Goal: Task Accomplishment & Management: Manage account settings

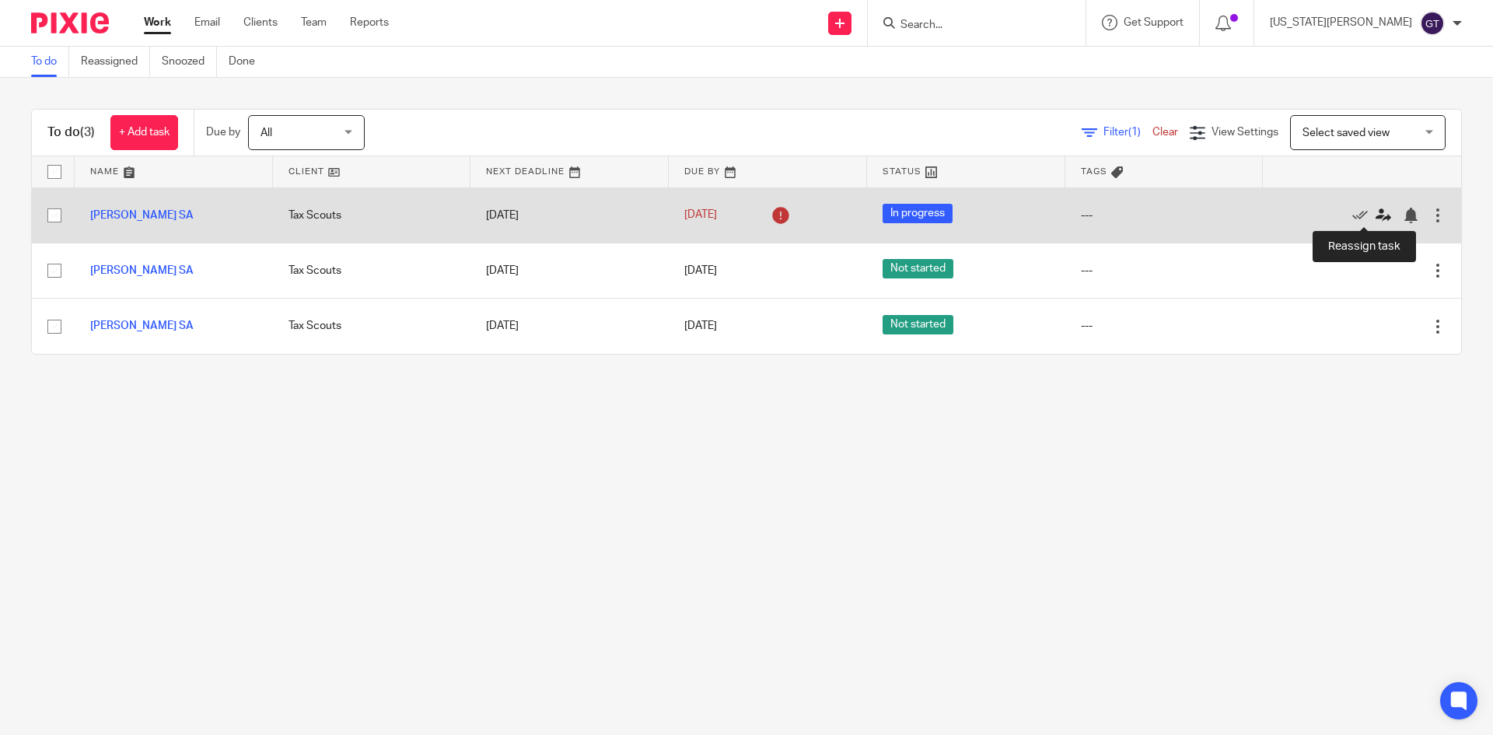
click at [1376, 213] on icon at bounding box center [1384, 216] width 16 height 16
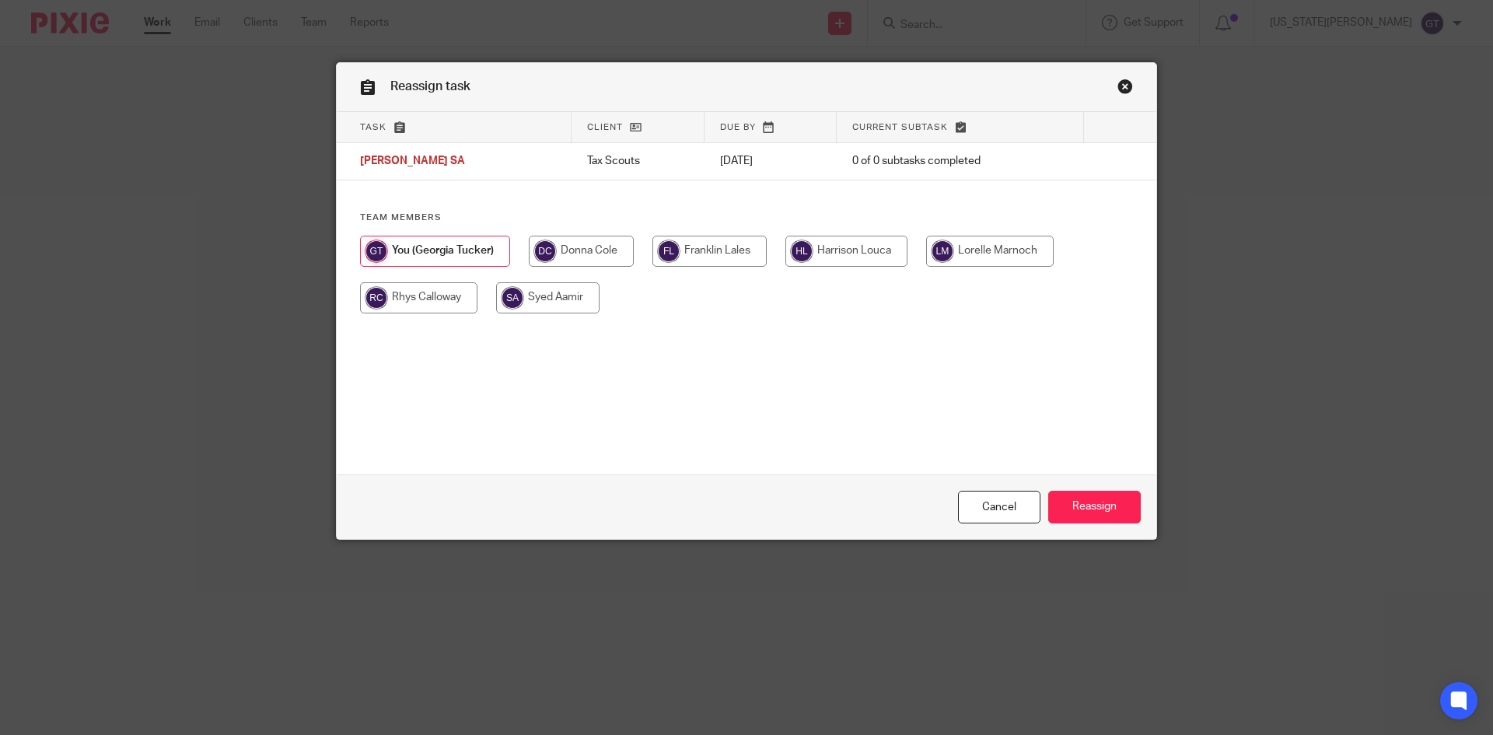
click at [561, 242] on input "radio" at bounding box center [581, 251] width 105 height 31
radio input "true"
click at [1078, 506] on input "Reassign" at bounding box center [1094, 507] width 93 height 33
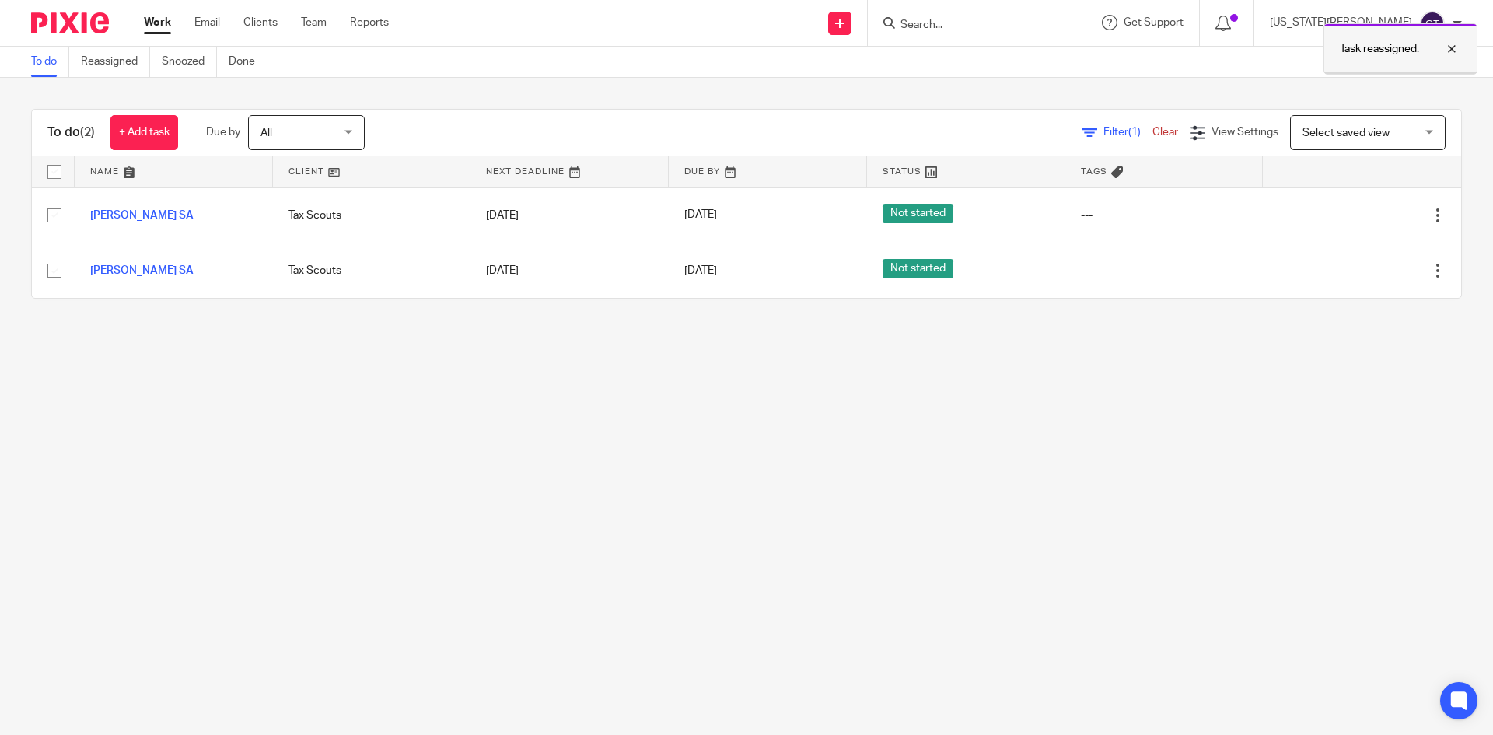
click at [1452, 51] on div at bounding box center [1440, 49] width 42 height 19
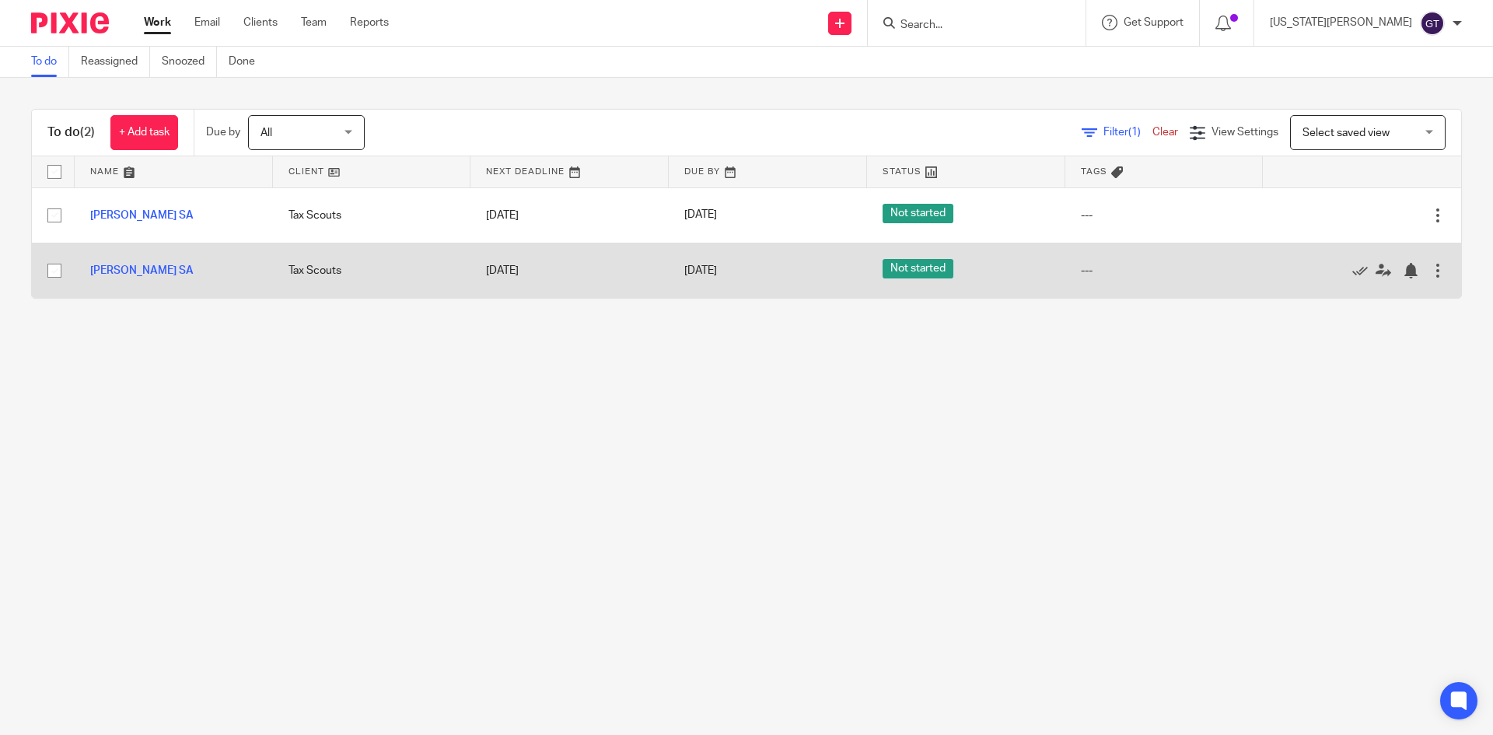
click at [1430, 269] on div at bounding box center [1438, 271] width 16 height 16
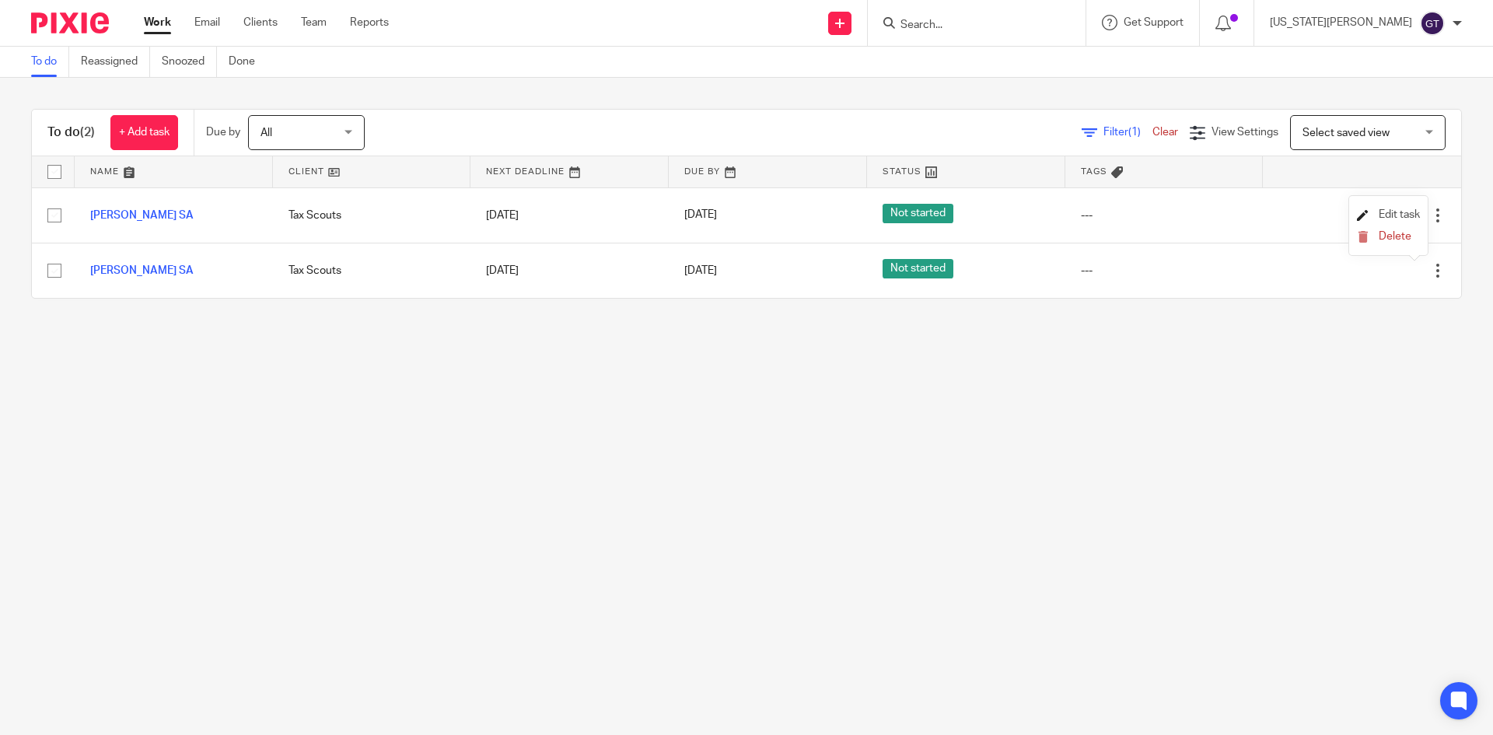
click at [1403, 214] on span "Edit task" at bounding box center [1399, 214] width 41 height 11
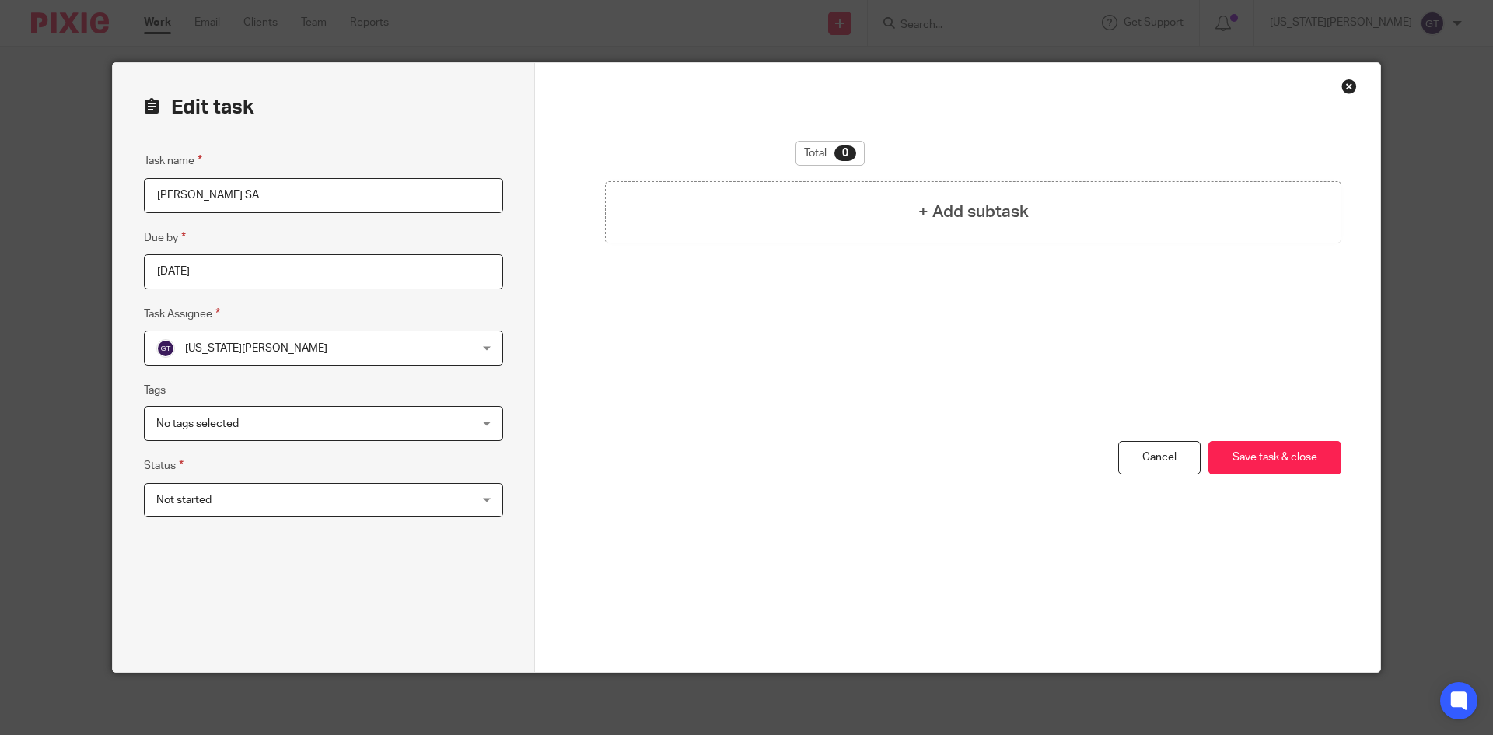
click at [350, 498] on span "Not started" at bounding box center [294, 500] width 277 height 33
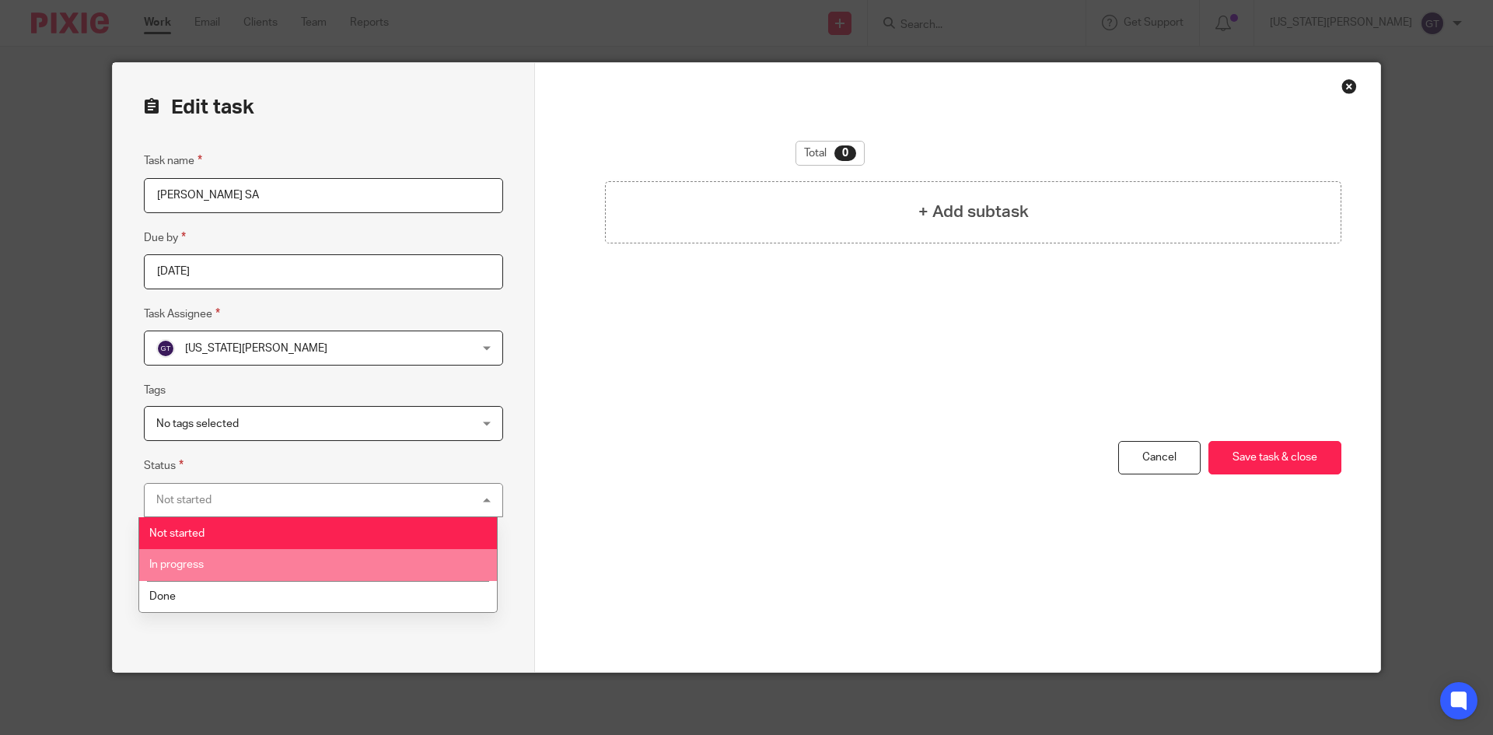
click at [255, 558] on li "In progress" at bounding box center [318, 565] width 358 height 32
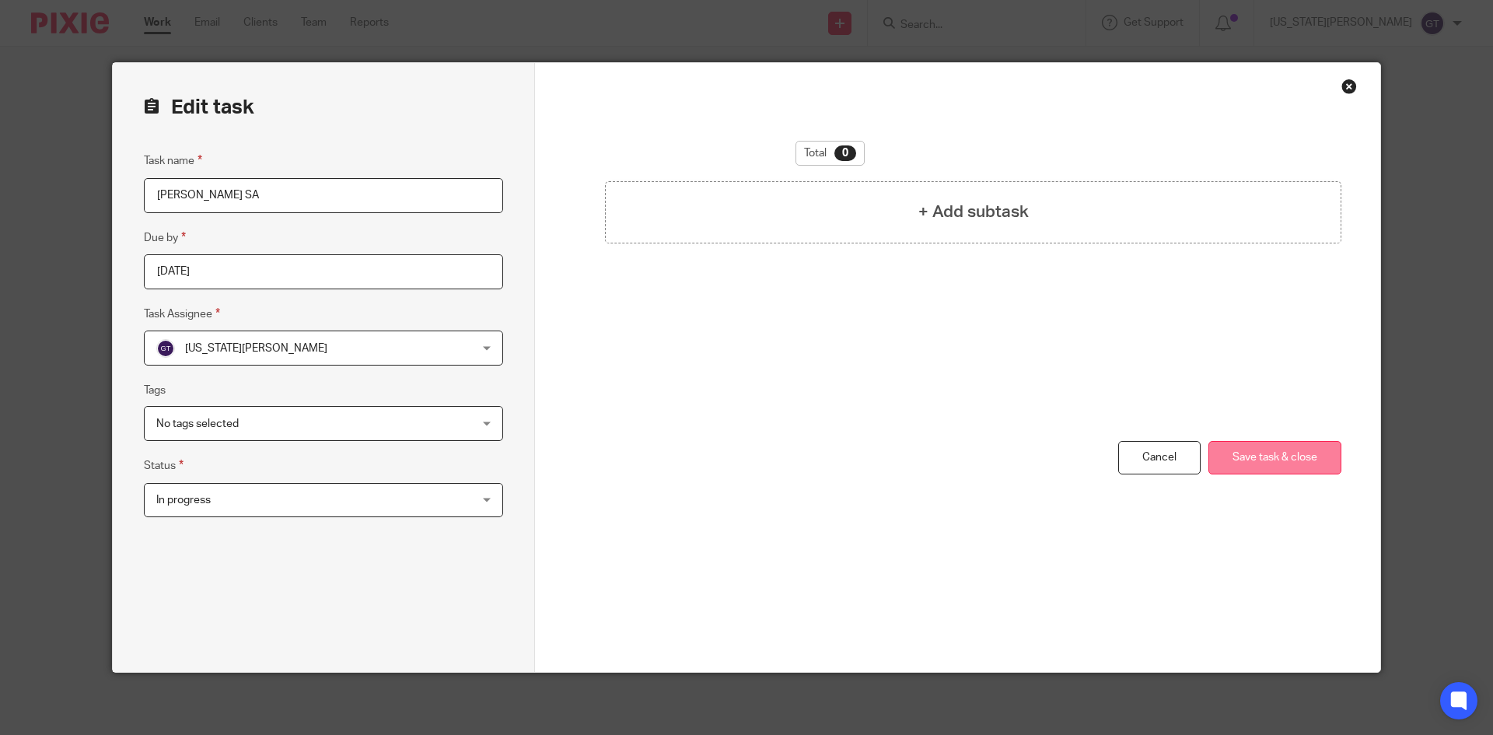
click at [1292, 462] on button "Save task & close" at bounding box center [1275, 457] width 133 height 33
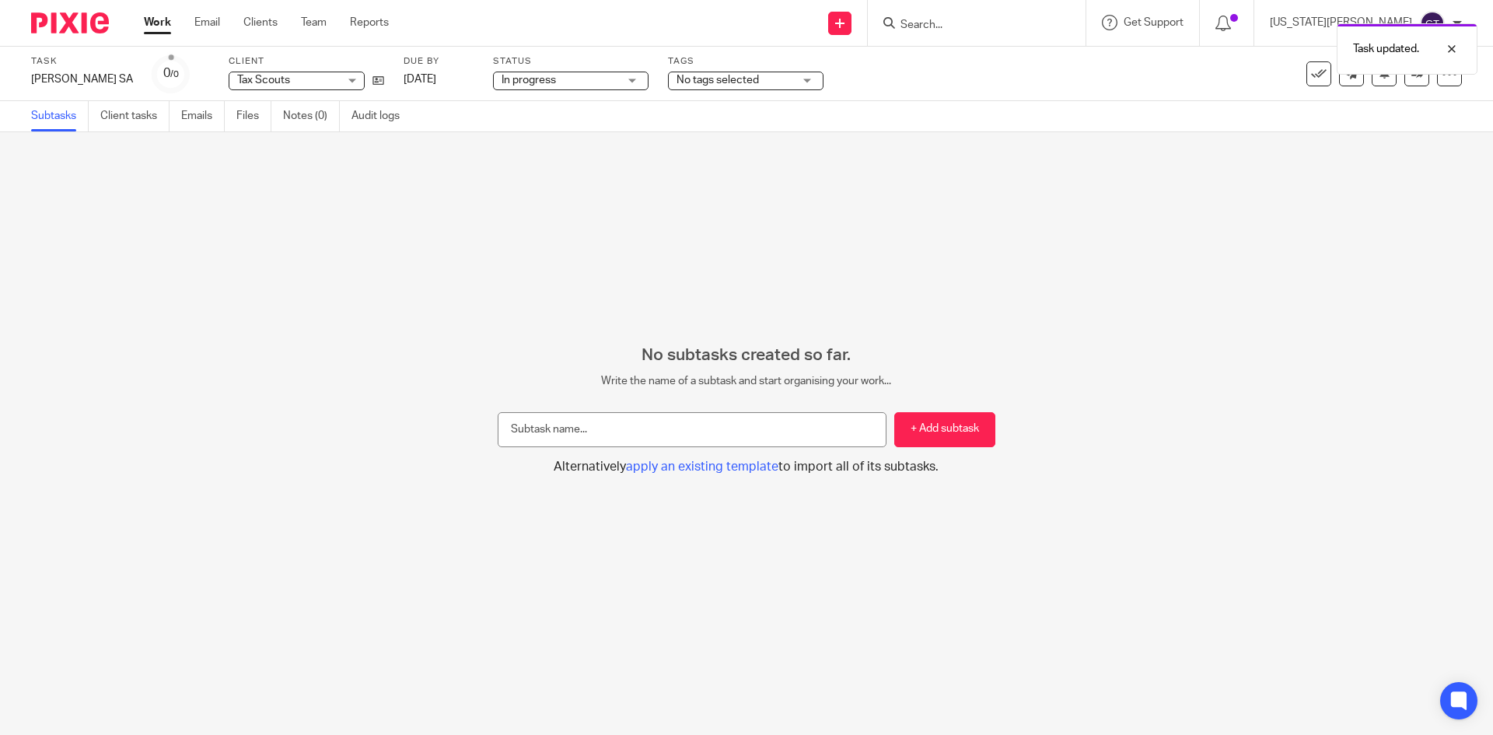
click at [159, 21] on link "Work" at bounding box center [157, 23] width 27 height 16
